Goal: Navigation & Orientation: Find specific page/section

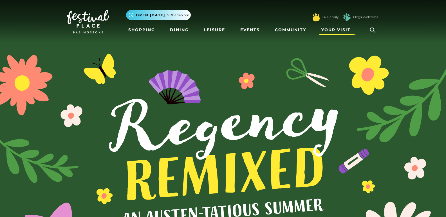
click at [336, 29] on span "Your Visit" at bounding box center [335, 30] width 29 height 6
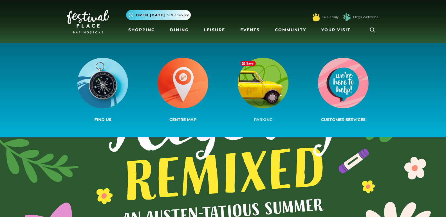
click at [267, 100] on img at bounding box center [263, 83] width 51 height 51
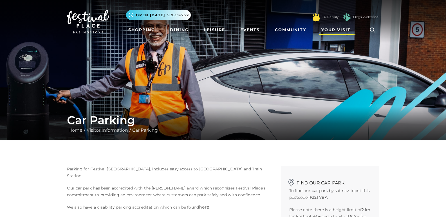
click at [336, 30] on span "Your Visit" at bounding box center [335, 30] width 29 height 6
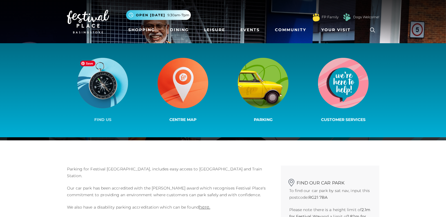
click at [98, 87] on img at bounding box center [102, 83] width 51 height 51
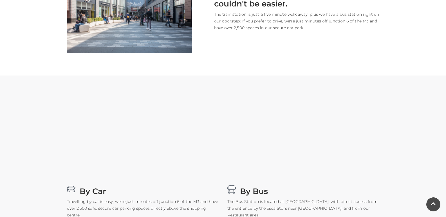
scroll to position [197, 0]
